Goal: Navigation & Orientation: Understand site structure

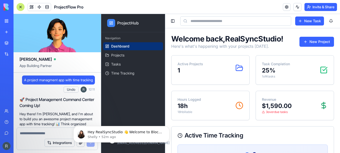
scroll to position [227, 0]
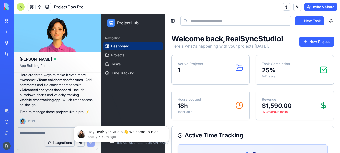
click at [213, 71] on div "Active Projects 1" at bounding box center [210, 68] width 66 height 13
click at [238, 68] on icon at bounding box center [239, 68] width 8 height 8
drag, startPoint x: 172, startPoint y: 68, endPoint x: 180, endPoint y: 68, distance: 7.5
click at [172, 68] on div "Active Projects 1" at bounding box center [210, 68] width 78 height 25
click at [180, 68] on p "1" at bounding box center [190, 71] width 26 height 8
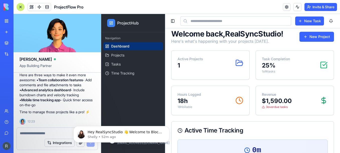
scroll to position [0, 0]
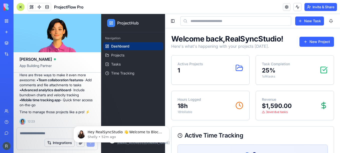
drag, startPoint x: 288, startPoint y: 79, endPoint x: 187, endPoint y: 89, distance: 101.6
click at [187, 90] on div "Active Projects 1 Task Completion 25 % 1 of 4 tasks Hours Logged 18h 18h billab…" at bounding box center [252, 87] width 163 height 65
click at [275, 111] on p "3 overdue tasks" at bounding box center [277, 112] width 30 height 4
click at [320, 106] on icon at bounding box center [323, 106] width 8 height 8
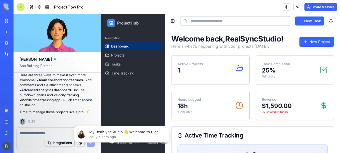
click at [279, 68] on p "25 %" at bounding box center [276, 71] width 28 height 8
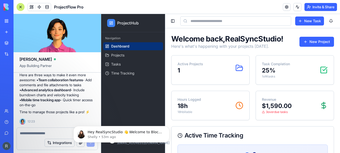
click at [271, 77] on p "1 of 4 tasks" at bounding box center [276, 77] width 28 height 4
click at [134, 58] on link "Projects" at bounding box center [133, 55] width 60 height 8
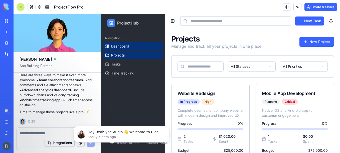
click at [124, 45] on span "Dashboard" at bounding box center [120, 46] width 18 height 5
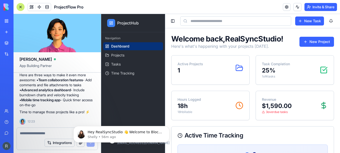
drag, startPoint x: 150, startPoint y: 72, endPoint x: 154, endPoint y: 88, distance: 16.4
click at [69, 9] on span "ProjectFlow Pro" at bounding box center [68, 7] width 29 height 6
click at [32, 6] on span at bounding box center [32, 7] width 14 height 14
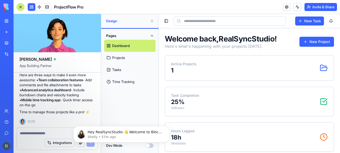
click at [32, 6] on button at bounding box center [32, 7] width 8 height 8
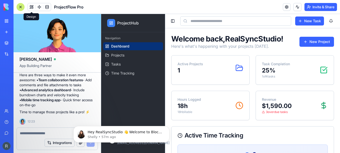
click at [31, 8] on button at bounding box center [32, 7] width 8 height 8
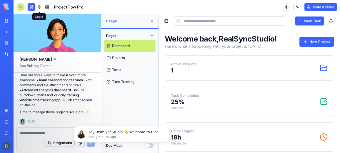
click at [33, 7] on span at bounding box center [39, 7] width 14 height 14
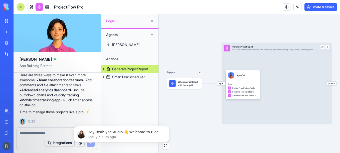
click at [37, 7] on link at bounding box center [40, 7] width 8 height 8
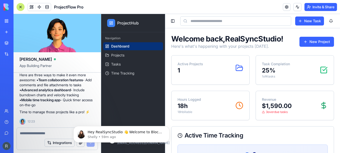
drag, startPoint x: 52, startPoint y: 38, endPoint x: 116, endPoint y: 3, distance: 73.3
click at [116, 3] on header "ProjectFlow Pro Invite & Share" at bounding box center [177, 7] width 326 height 14
click at [111, 24] on icon at bounding box center [111, 23] width 4 height 4
click at [117, 23] on div "ProjectHub" at bounding box center [133, 23] width 60 height 14
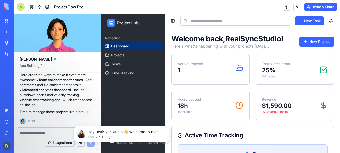
drag, startPoint x: 18, startPoint y: 8, endPoint x: 126, endPoint y: 5, distance: 108.4
click at [126, 5] on header "ProjectFlow Pro Invite & Share" at bounding box center [177, 7] width 326 height 14
